Goal: Task Accomplishment & Management: Manage account settings

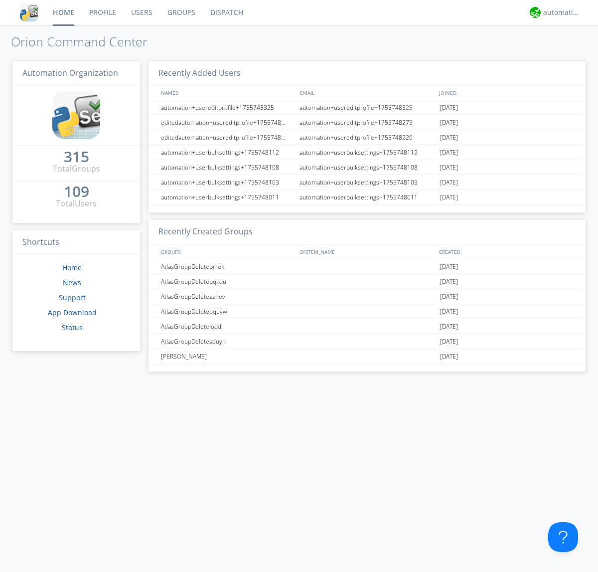
click at [180, 12] on link "Groups" at bounding box center [181, 12] width 43 height 25
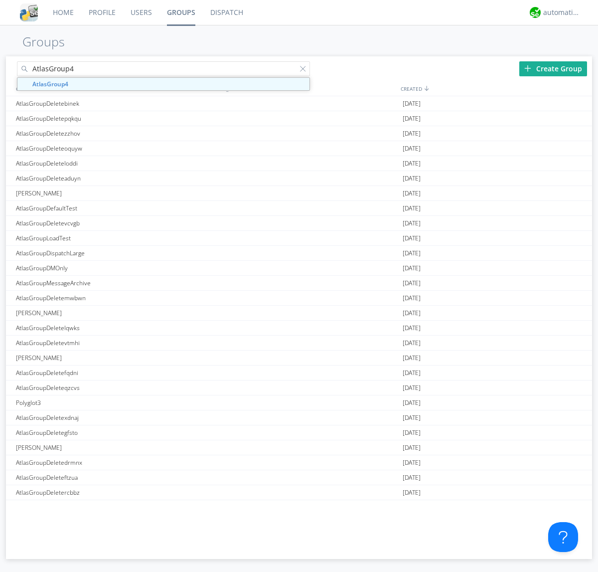
type input "AtlasGroup4"
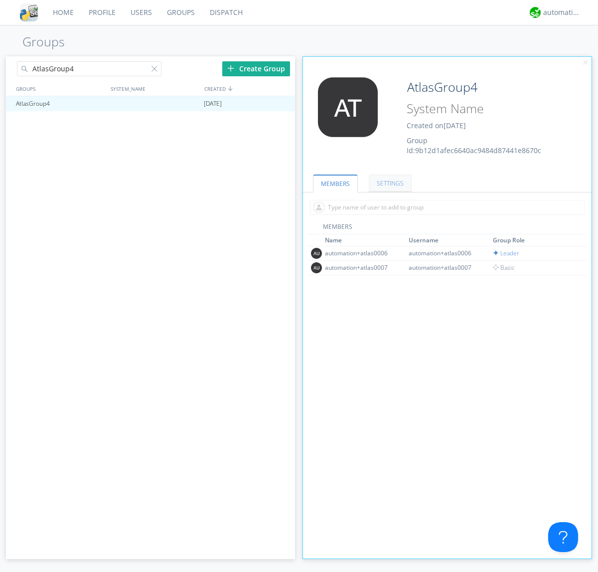
click at [389, 183] on link "SETTINGS" at bounding box center [390, 183] width 43 height 17
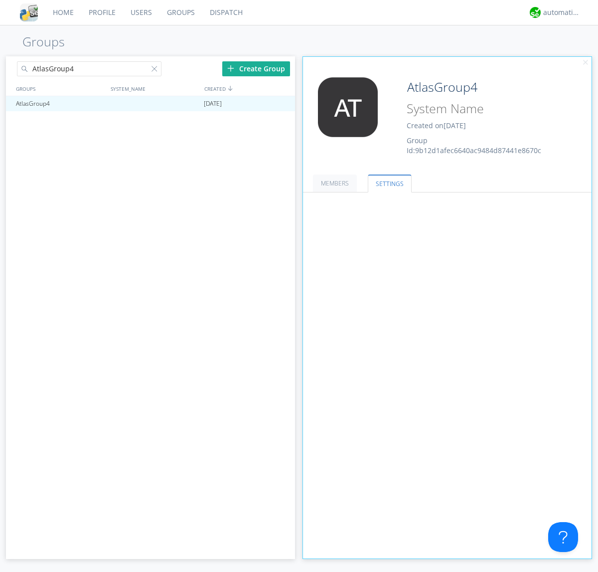
click at [0, 0] on span at bounding box center [0, 0] width 0 height 0
click at [0, 0] on input "radio" at bounding box center [0, 0] width 0 height 0
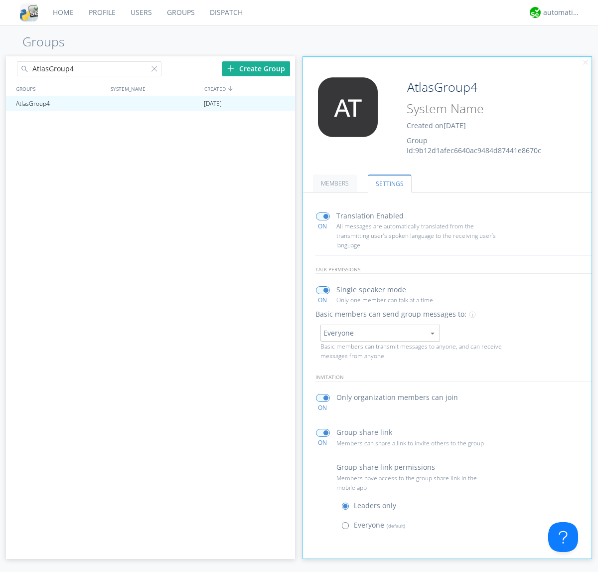
click at [348, 527] on span at bounding box center [348, 528] width 12 height 12
click at [0, 0] on input "radio" at bounding box center [0, 0] width 0 height 0
click at [559, 12] on div "automation+atlas" at bounding box center [561, 12] width 37 height 10
